Goal: Find specific page/section: Find specific page/section

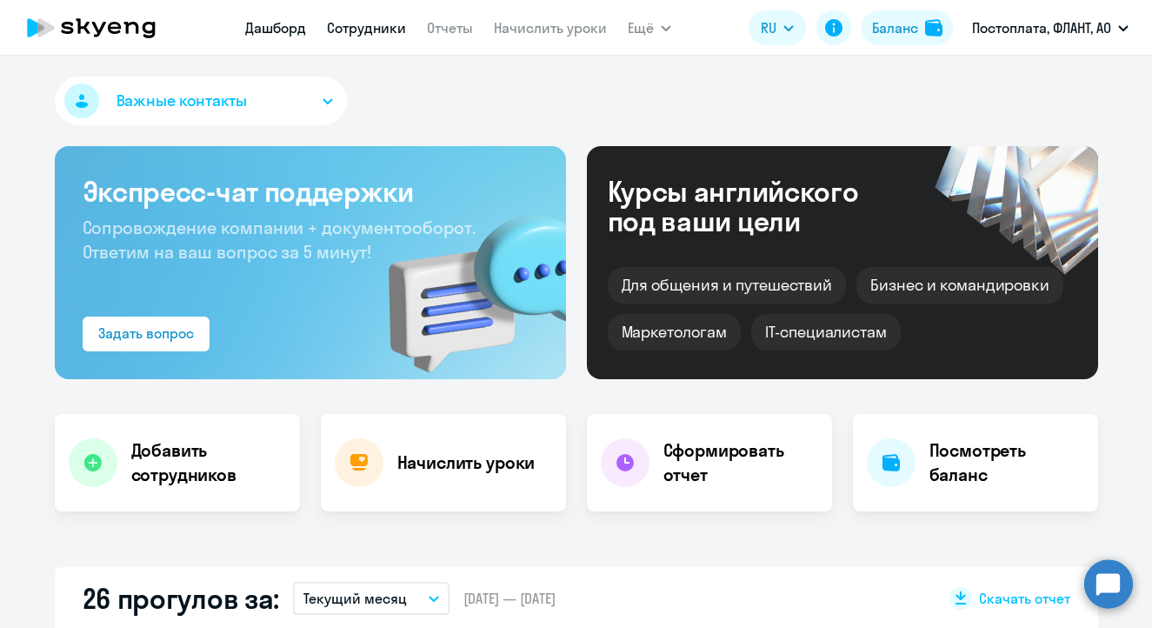
click at [374, 25] on link "Сотрудники" at bounding box center [366, 27] width 79 height 17
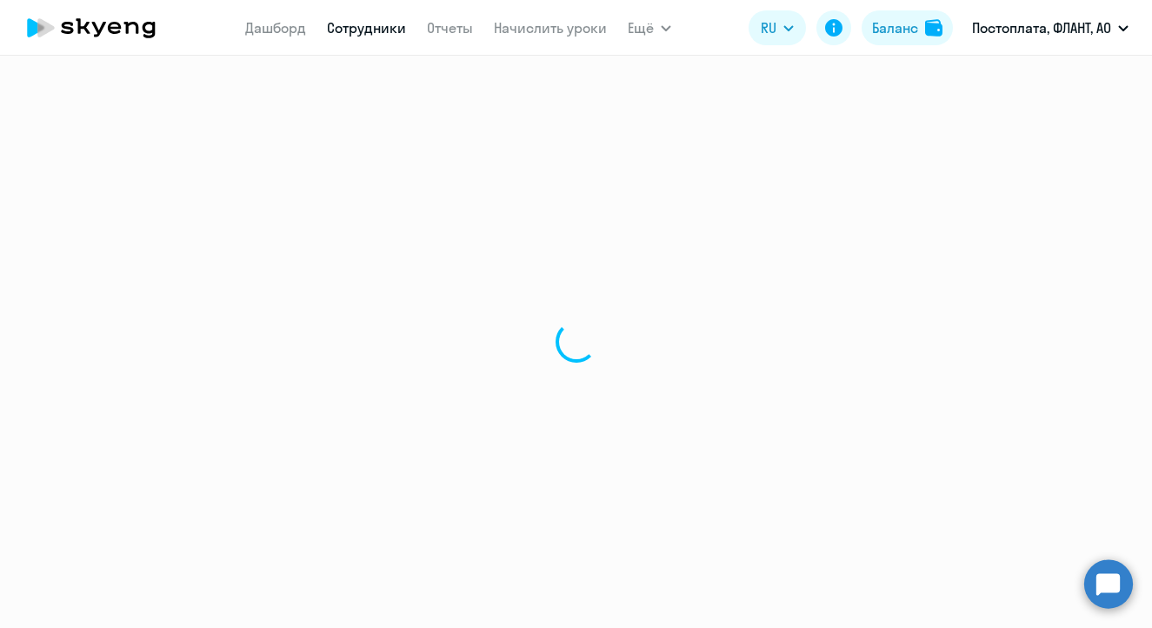
select select "30"
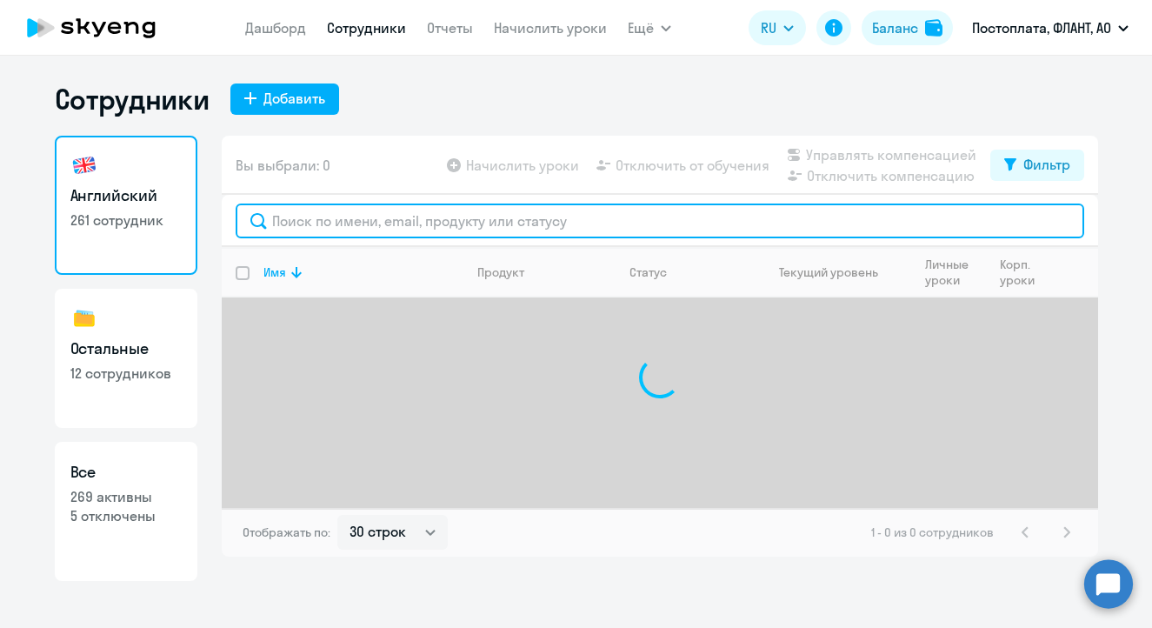
click at [359, 223] on input "text" at bounding box center [660, 220] width 849 height 35
type input "p"
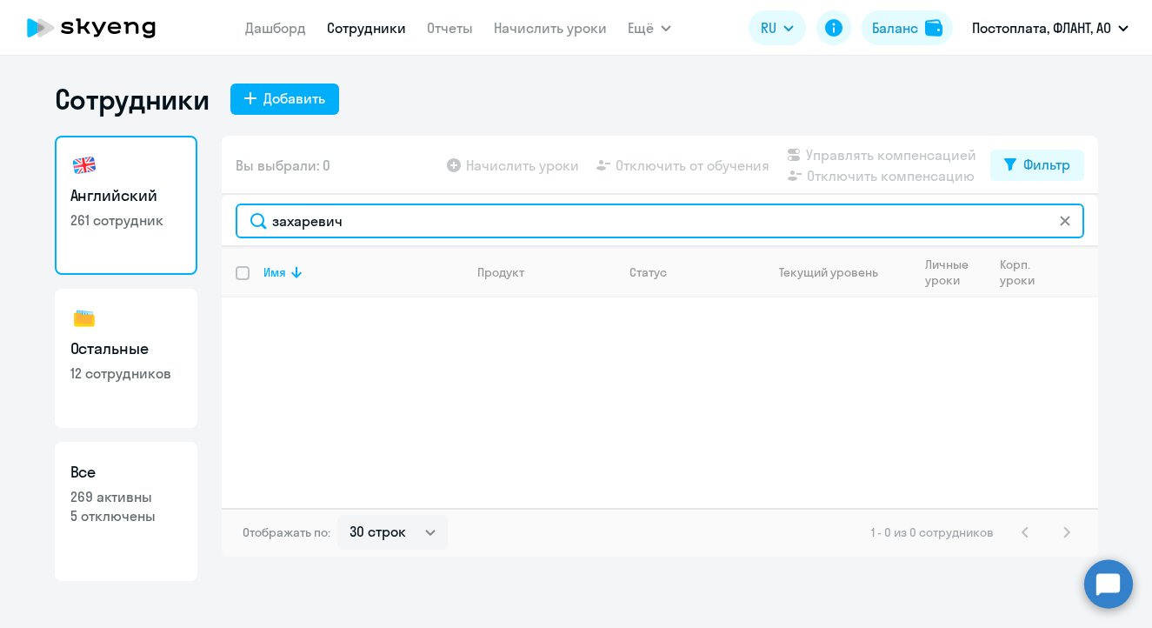
drag, startPoint x: 351, startPoint y: 226, endPoint x: 258, endPoint y: 214, distance: 93.8
click at [258, 214] on input "захаревич" at bounding box center [660, 220] width 849 height 35
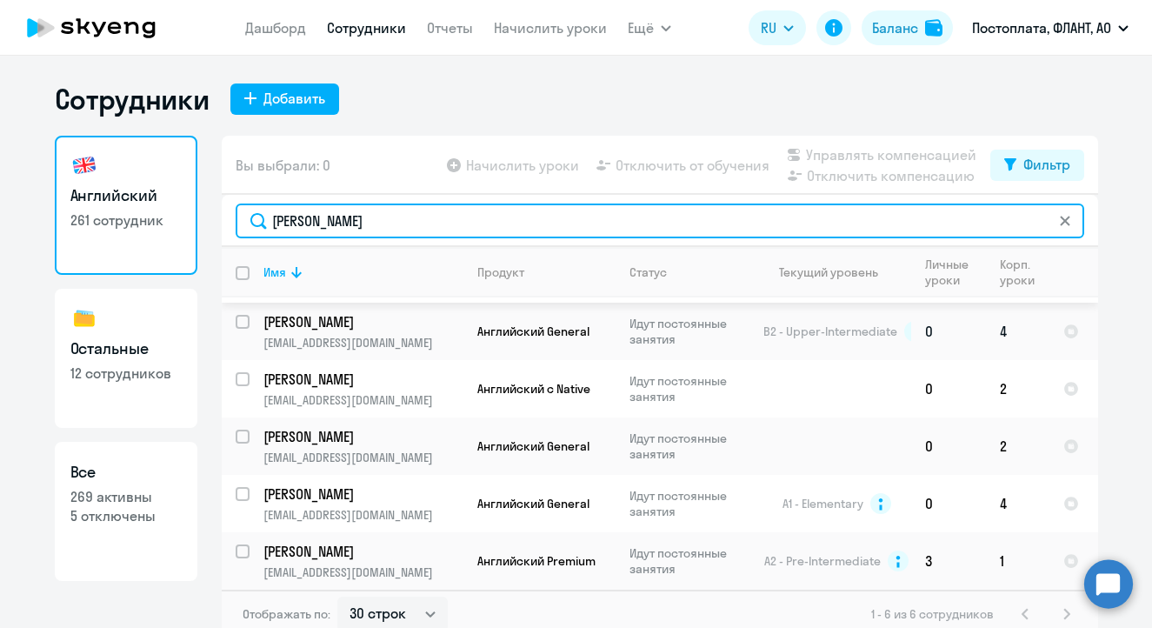
scroll to position [10, 0]
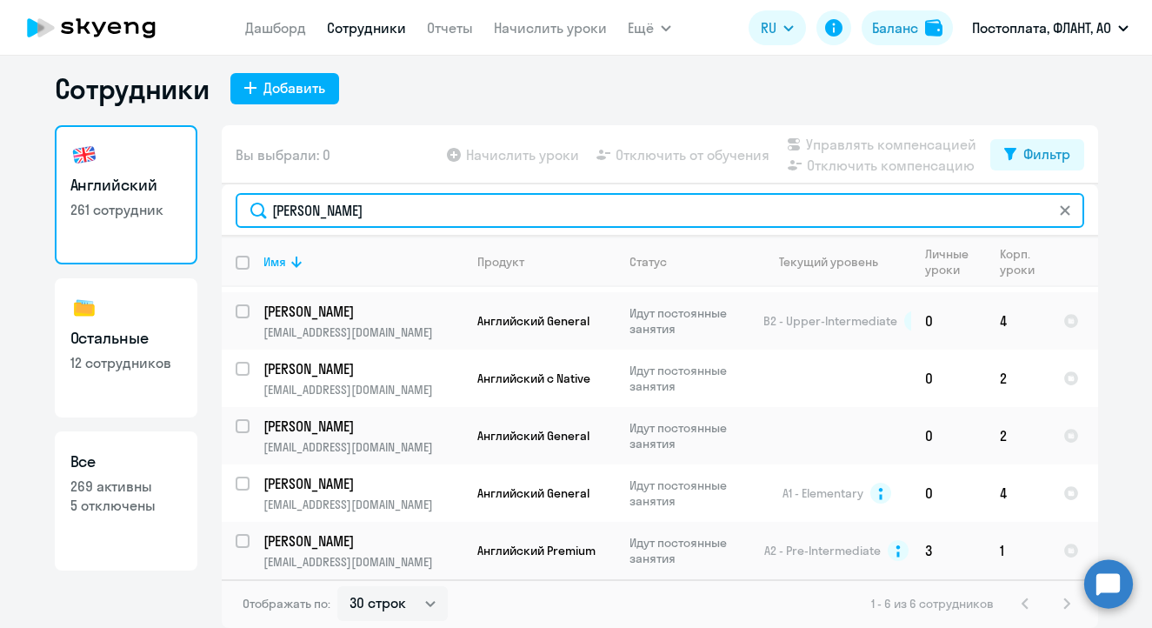
type input "[PERSON_NAME]"
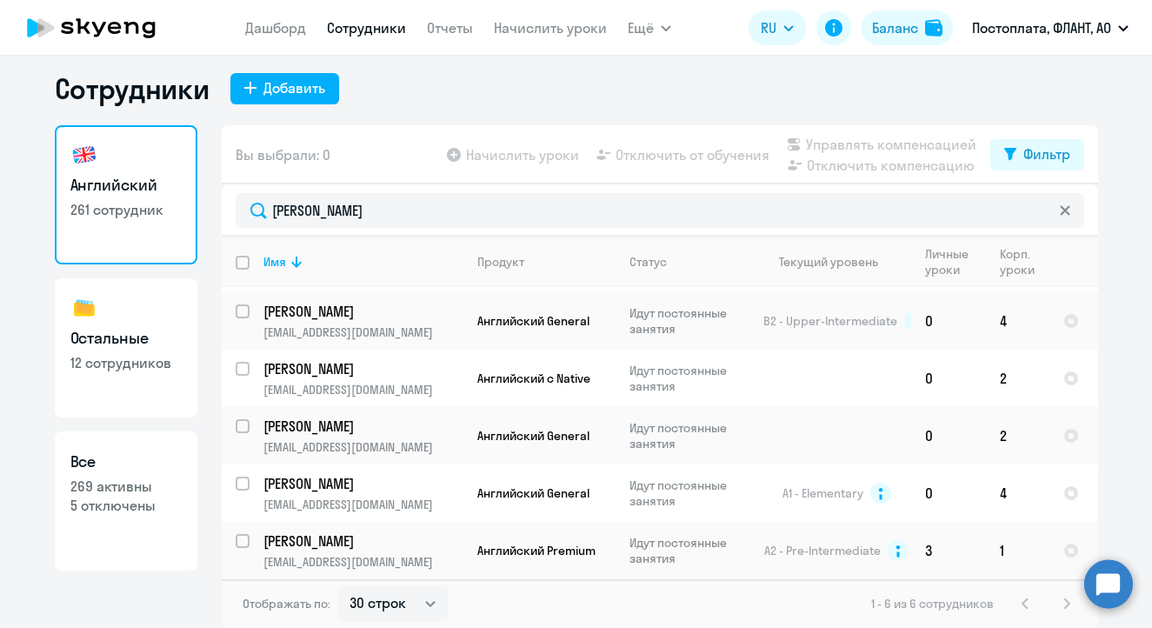
click at [110, 351] on link "Остальные 12 сотрудников" at bounding box center [126, 347] width 143 height 139
select select "30"
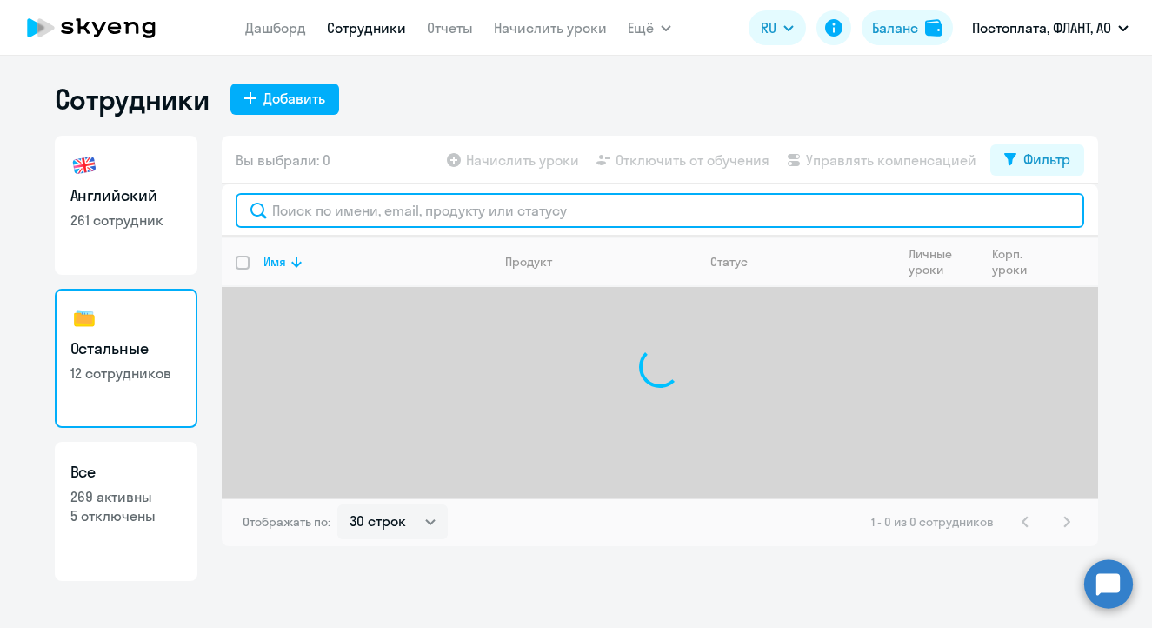
click at [327, 218] on input "text" at bounding box center [660, 210] width 849 height 35
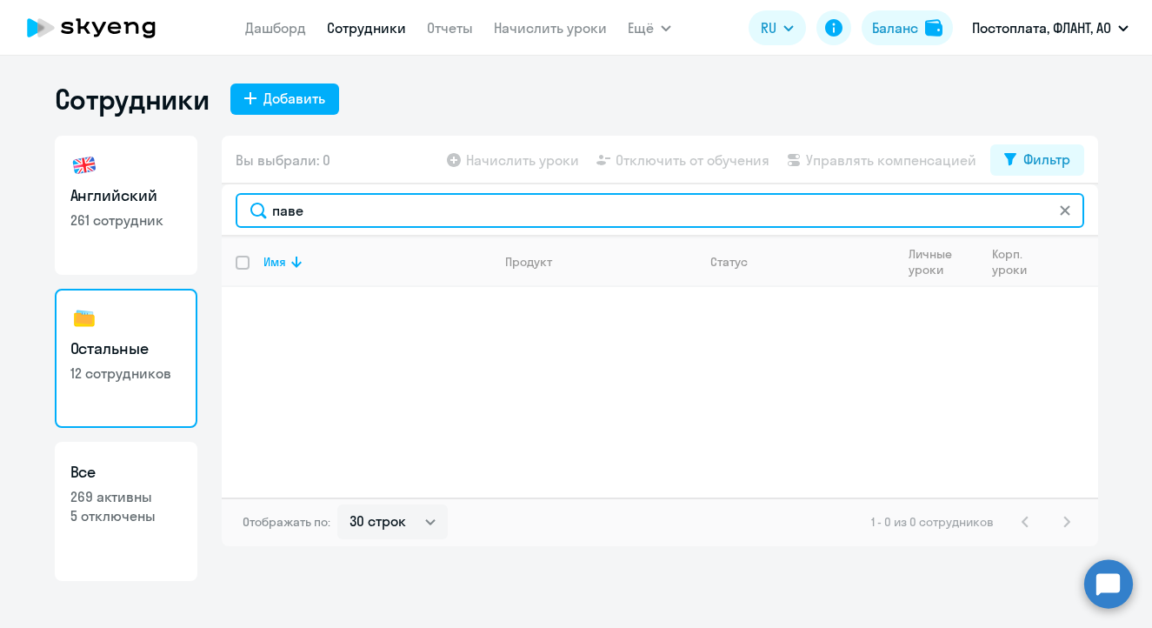
drag, startPoint x: 320, startPoint y: 214, endPoint x: 194, endPoint y: 190, distance: 128.4
click at [205, 203] on div "Английский 261 сотрудник Остальные 12 сотрудников Все 269 активны 5 отключены В…" at bounding box center [576, 358] width 1043 height 445
type input "заха"
